Goal: Task Accomplishment & Management: Complete application form

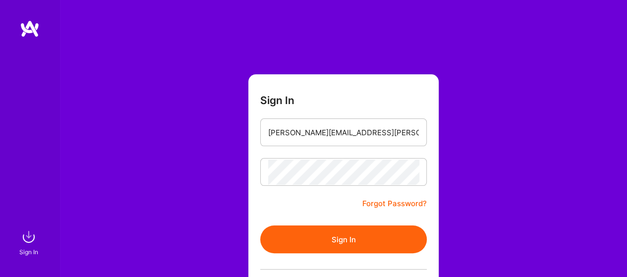
click at [360, 241] on button "Sign In" at bounding box center [343, 240] width 167 height 28
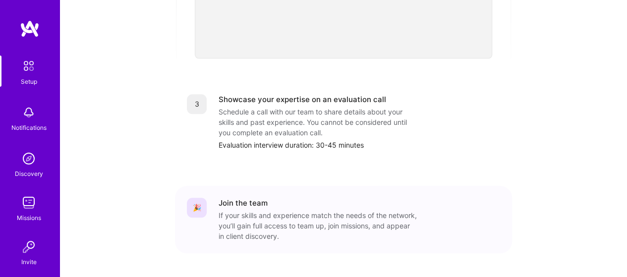
scroll to position [443, 0]
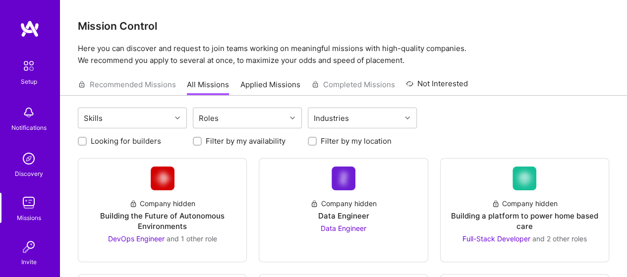
click at [21, 114] on img at bounding box center [29, 113] width 20 height 20
click at [29, 210] on img at bounding box center [29, 203] width 20 height 20
click at [27, 161] on img at bounding box center [29, 159] width 20 height 20
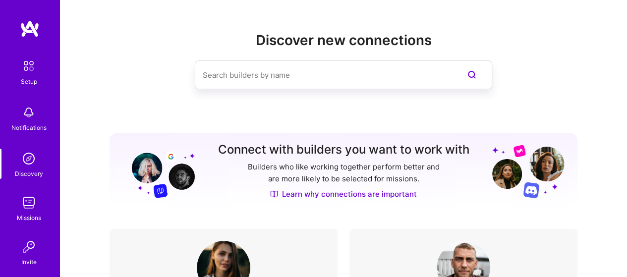
click at [14, 112] on div "Notifications" at bounding box center [28, 118] width 61 height 34
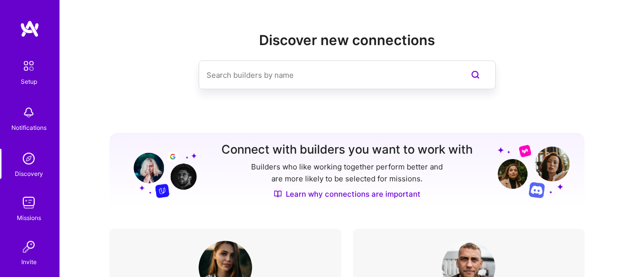
click at [21, 82] on div "Setup" at bounding box center [29, 81] width 16 height 10
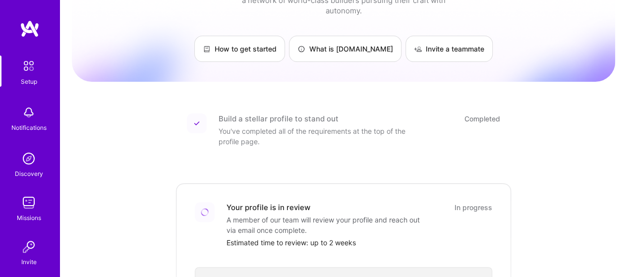
scroll to position [195, 0]
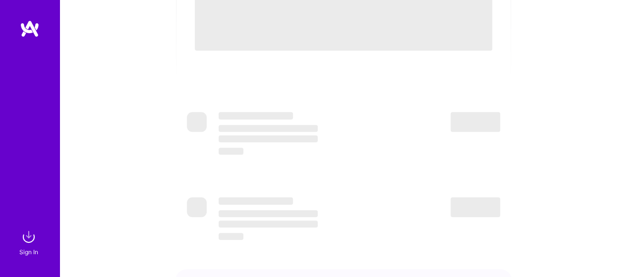
scroll to position [347, 0]
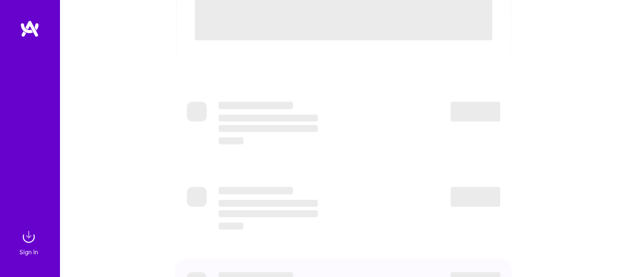
click at [28, 26] on img at bounding box center [30, 29] width 20 height 18
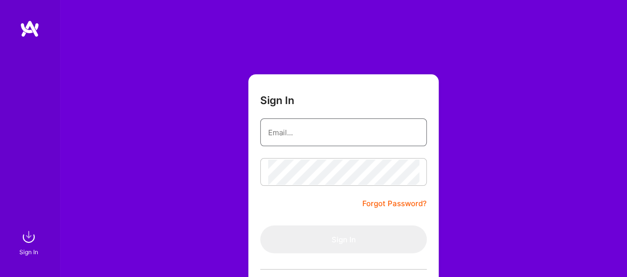
type input "amitha.kurmala@gmail.com"
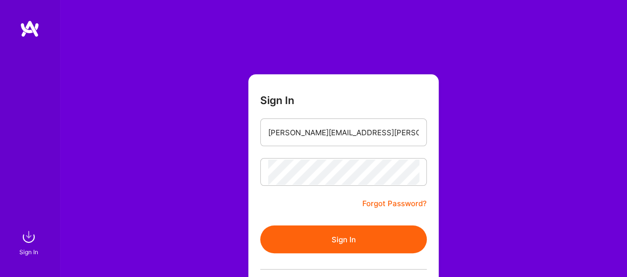
click at [349, 235] on button "Sign In" at bounding box center [343, 240] width 167 height 28
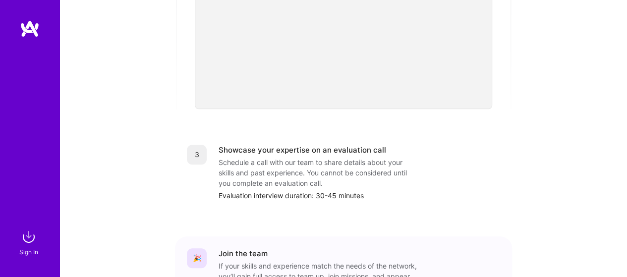
scroll to position [397, 0]
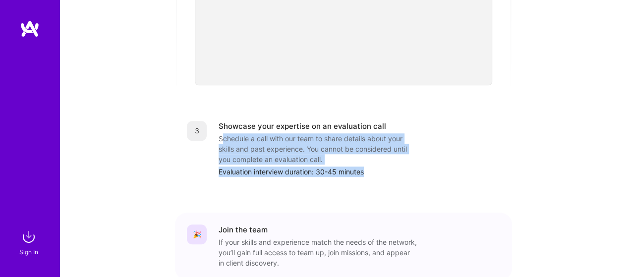
drag, startPoint x: 221, startPoint y: 127, endPoint x: 368, endPoint y: 169, distance: 153.0
click at [368, 169] on div "3 Showcase your expertise on an evaluation call Schedule a call with our team t…" at bounding box center [343, 149] width 337 height 80
click at [363, 167] on div "Evaluation interview duration: 30-45 minutes" at bounding box center [360, 172] width 282 height 10
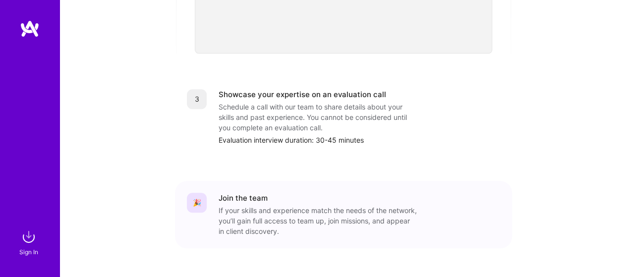
scroll to position [443, 0]
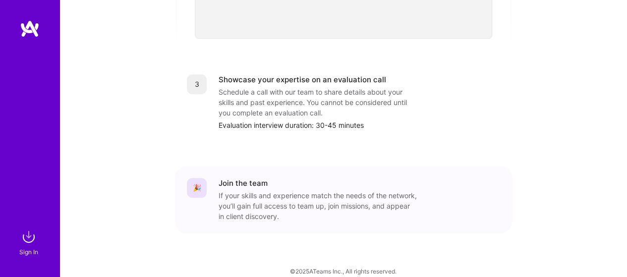
click at [198, 75] on div "3" at bounding box center [197, 84] width 20 height 20
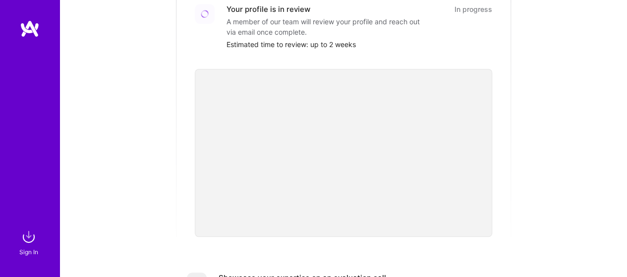
scroll to position [47, 0]
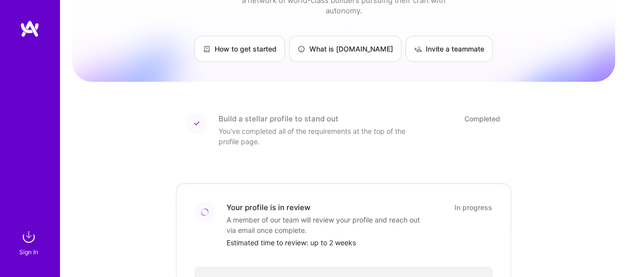
click at [203, 207] on img at bounding box center [205, 212] width 10 height 10
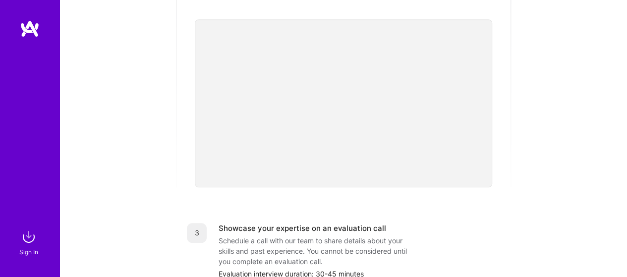
scroll to position [344, 0]
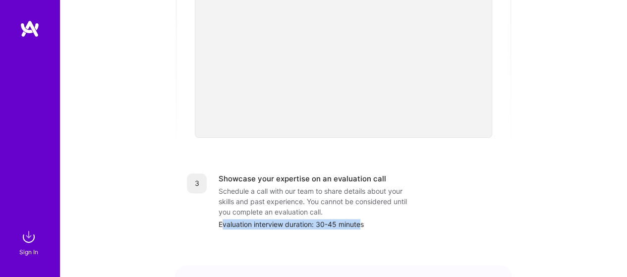
drag, startPoint x: 305, startPoint y: 224, endPoint x: 362, endPoint y: 231, distance: 57.0
click at [362, 231] on div "Build a stellar profile to stand out Completed You've completed all of the requ…" at bounding box center [343, 78] width 337 height 548
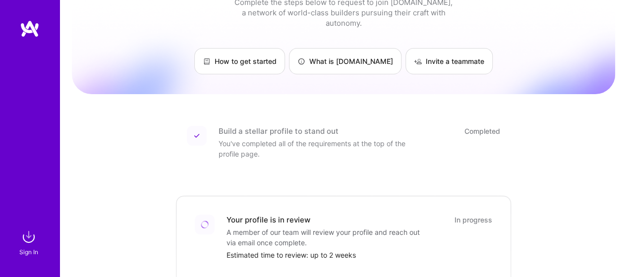
scroll to position [0, 0]
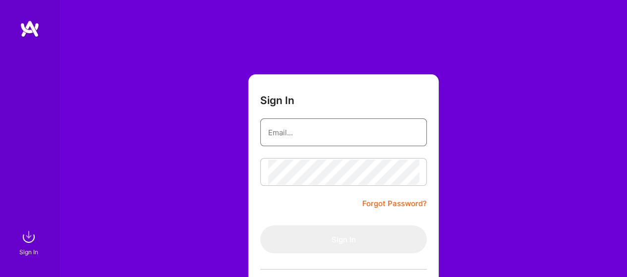
type input "[PERSON_NAME][EMAIL_ADDRESS][PERSON_NAME][DOMAIN_NAME]"
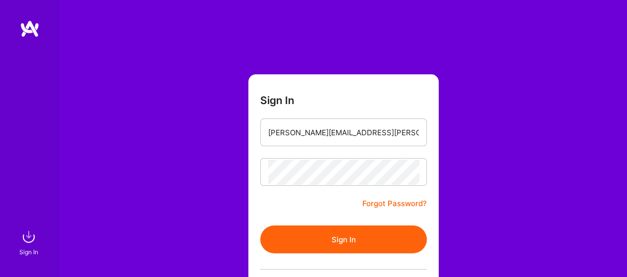
click at [356, 241] on button "Sign In" at bounding box center [343, 240] width 167 height 28
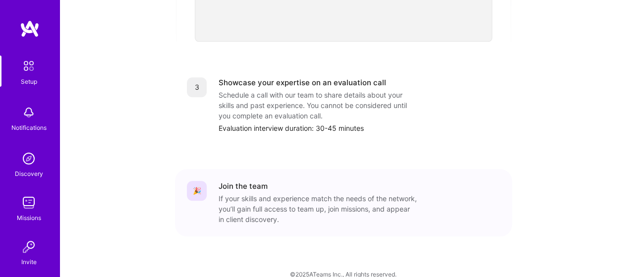
scroll to position [443, 0]
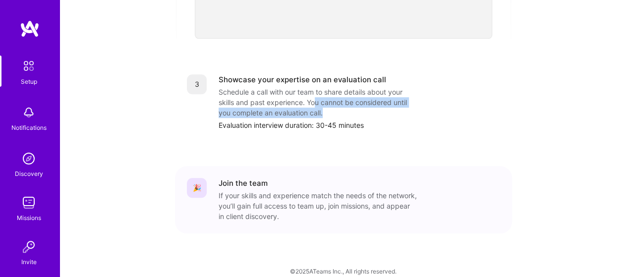
drag, startPoint x: 314, startPoint y: 90, endPoint x: 349, endPoint y: 102, distance: 36.7
click at [349, 102] on div "Schedule a call with our team to share details about your skills and past exper…" at bounding box center [318, 102] width 198 height 31
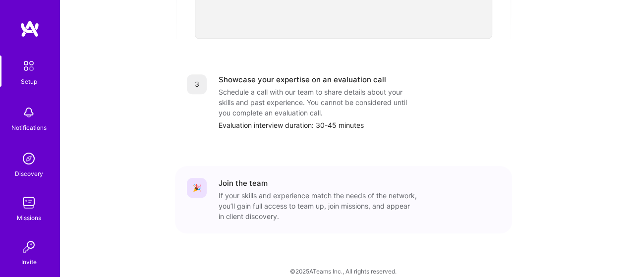
click at [373, 120] on div "Evaluation interview duration: 30-45 minutes" at bounding box center [360, 125] width 282 height 10
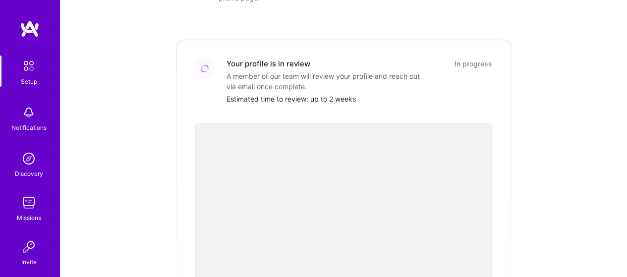
scroll to position [96, 0]
